Goal: Task Accomplishment & Management: Use online tool/utility

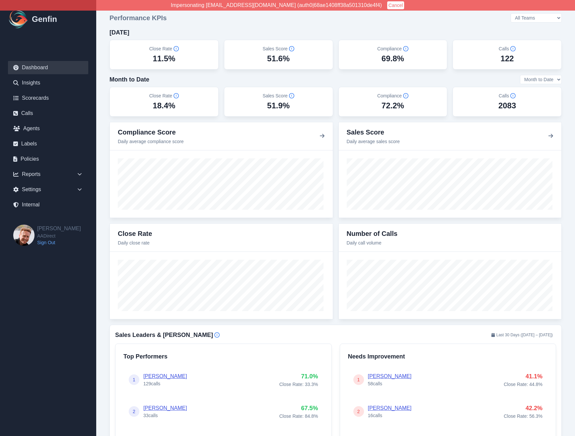
click at [387, 5] on button "Cancel" at bounding box center [395, 5] width 17 height 8
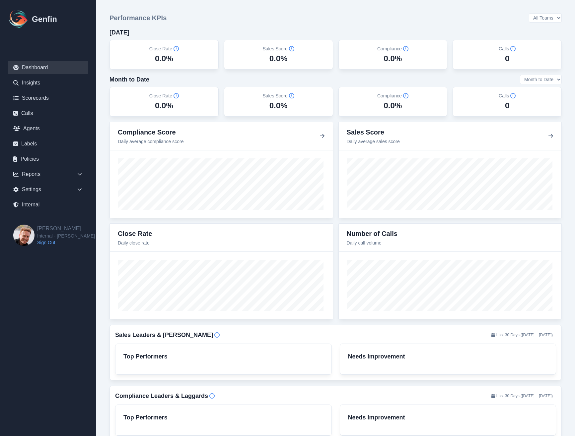
click at [45, 213] on nav "Dashboard Insights Scorecards Calls Agents Labels Policies Reports Sales Compli…" at bounding box center [48, 137] width 96 height 174
click at [45, 206] on link "Internal" at bounding box center [48, 204] width 80 height 13
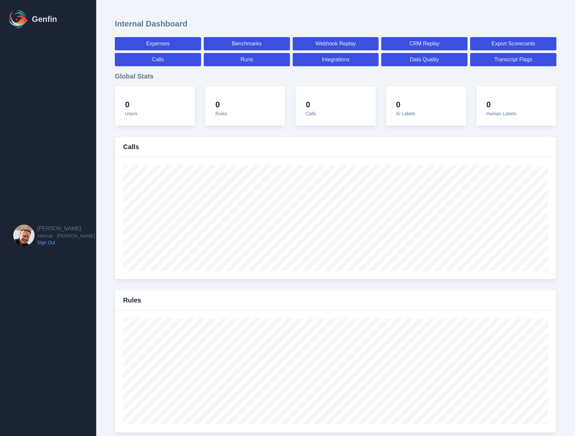
select select "paid"
select select "7"
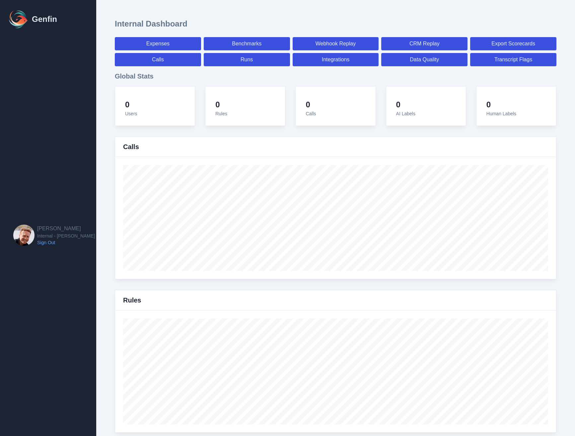
select select "paid"
select select "7"
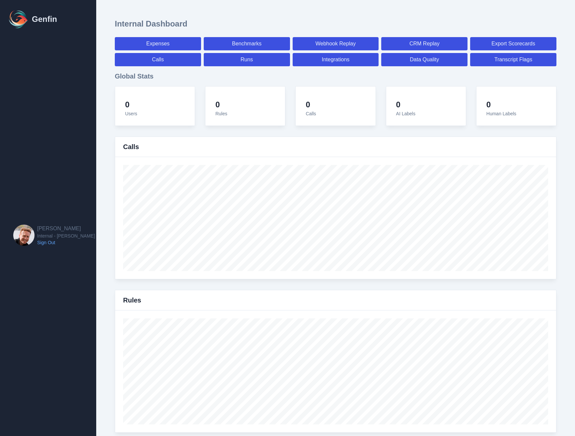
select select "7"
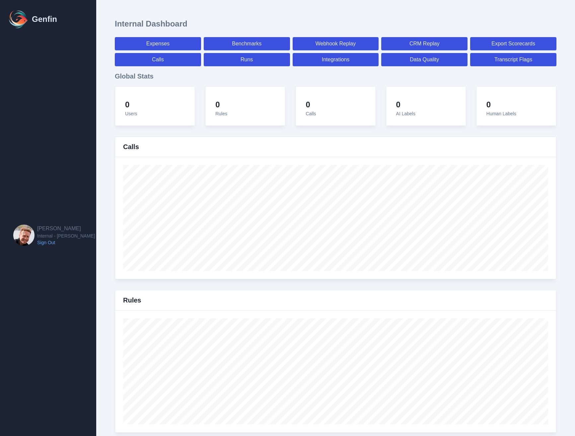
select select "7"
select select "paid"
select select "7"
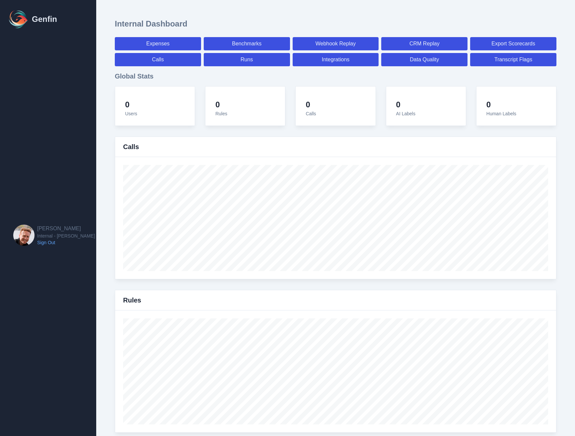
select select "7"
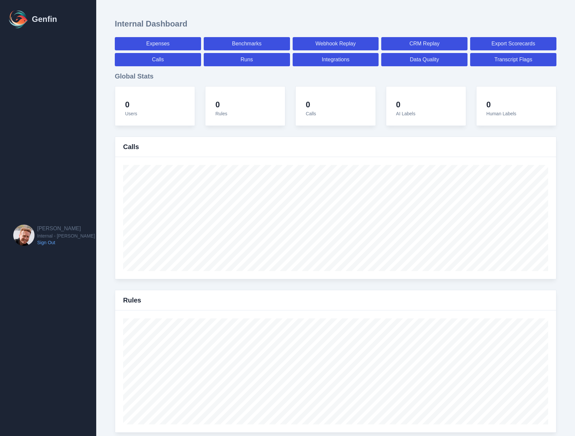
select select "7"
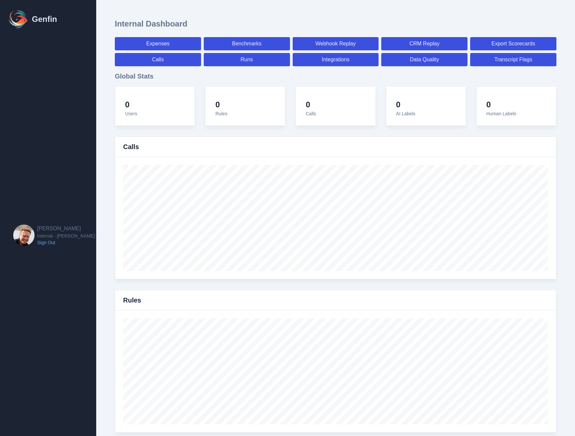
select select "7"
select select "paid"
select select "7"
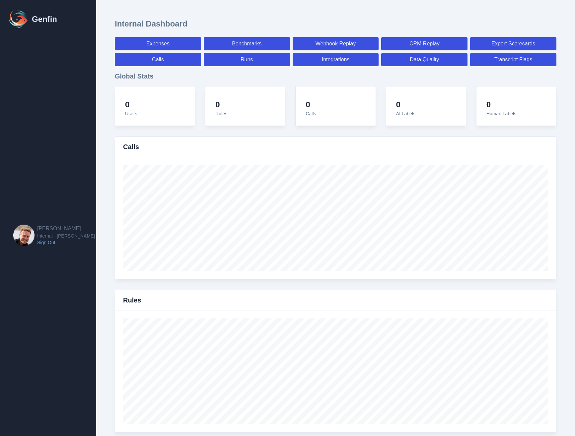
select select "7"
select select "paid"
select select "7"
select select "paid"
select select "7"
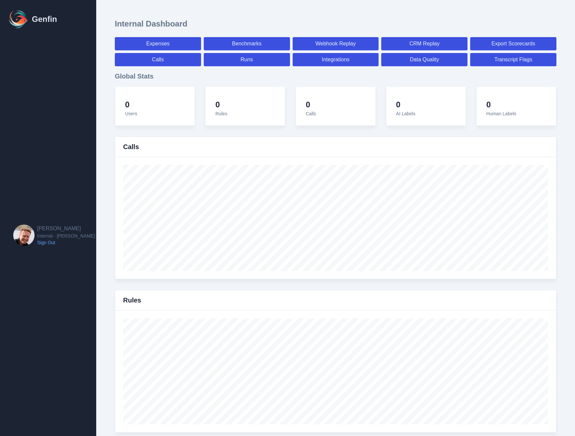
select select "paid"
select select "7"
select select "paid"
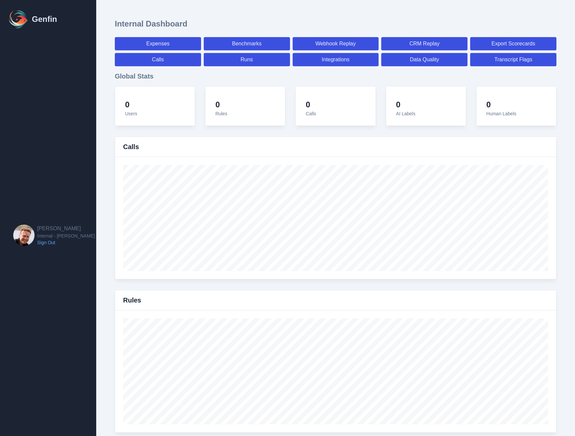
select select "7"
select select "paid"
select select "7"
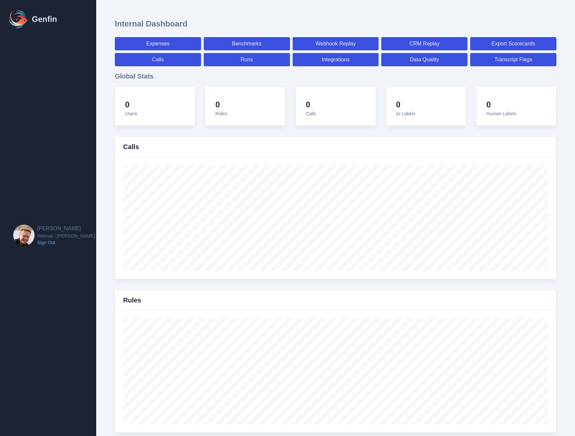
select select "7"
select select "paid"
select select "7"
select select "paid"
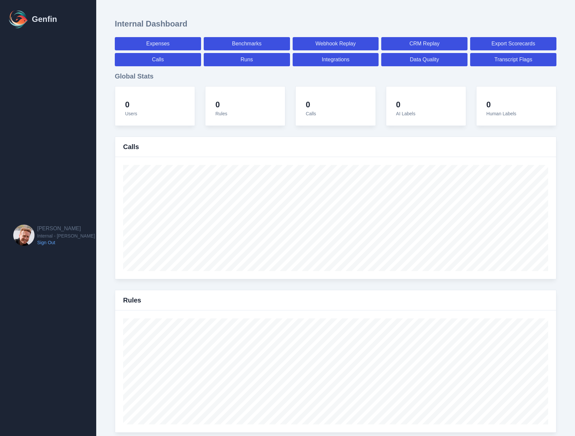
select select "7"
select select "paid"
select select "7"
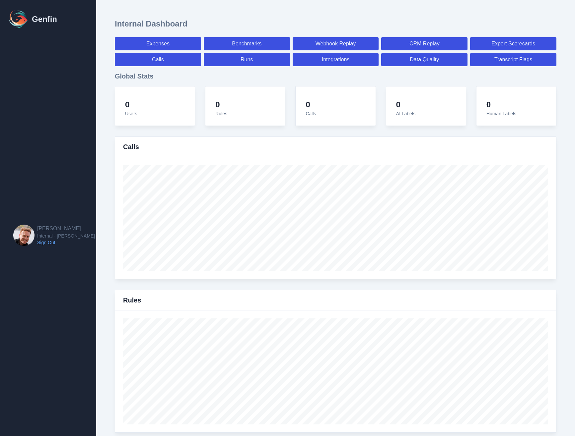
select select "7"
select select "paid"
select select "7"
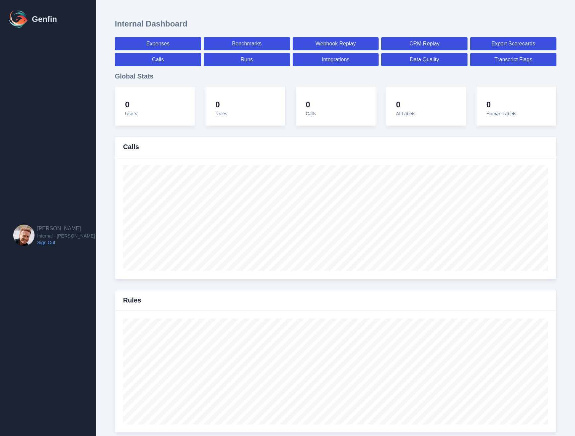
select select "7"
select select "paid"
select select "7"
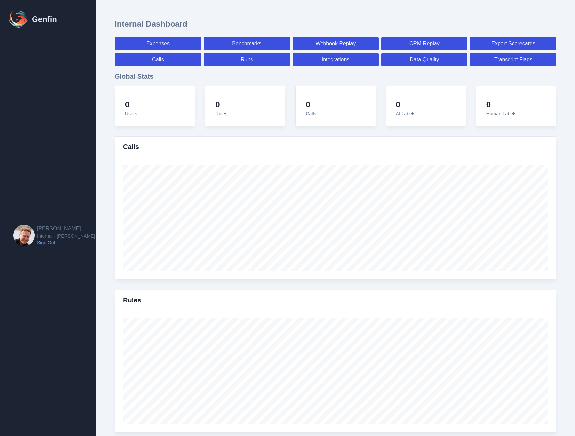
select select "7"
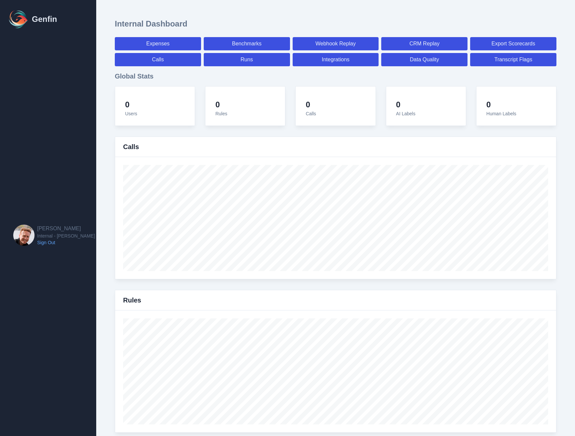
select select "paid"
select select "7"
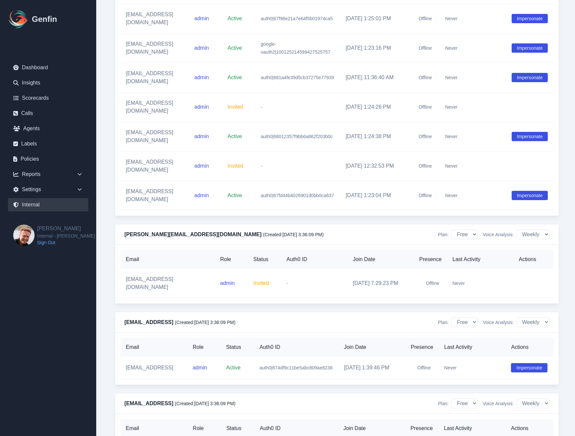
scroll to position [6344, 0]
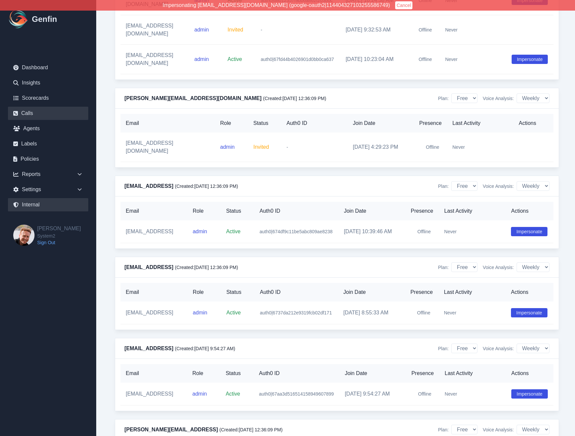
click at [33, 113] on link "Calls" at bounding box center [48, 113] width 80 height 13
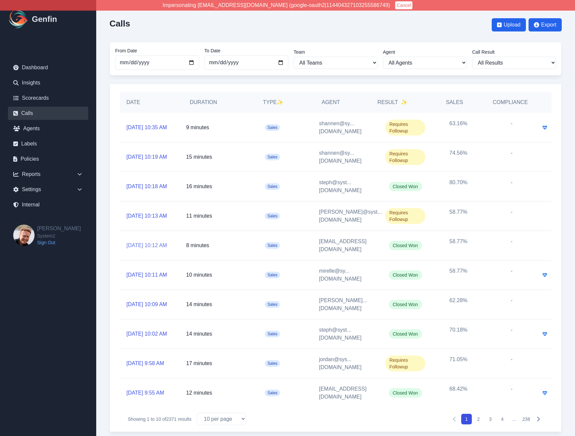
click at [145, 242] on link "10/9/2025, 10:12 AM" at bounding box center [146, 246] width 40 height 8
click at [148, 274] on link "10/9/2025, 10:11 AM" at bounding box center [146, 275] width 40 height 8
